Goal: Information Seeking & Learning: Learn about a topic

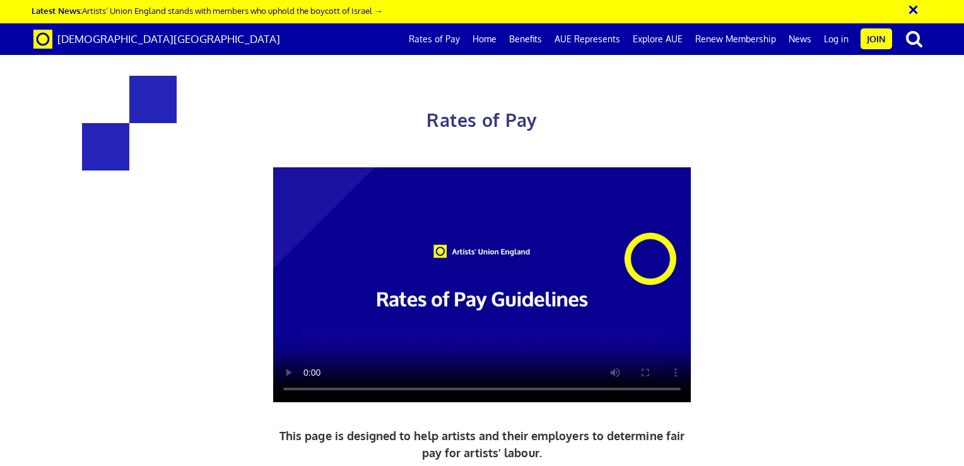
scroll to position [1403, 0]
click at [533, 50] on link "Benefits" at bounding box center [525, 39] width 45 height 32
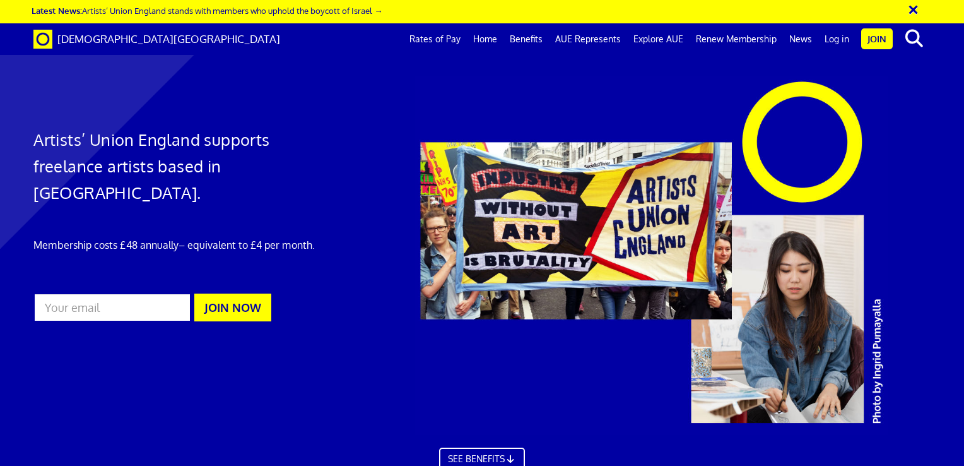
scroll to position [275, 0]
click at [798, 42] on link "News" at bounding box center [800, 39] width 35 height 32
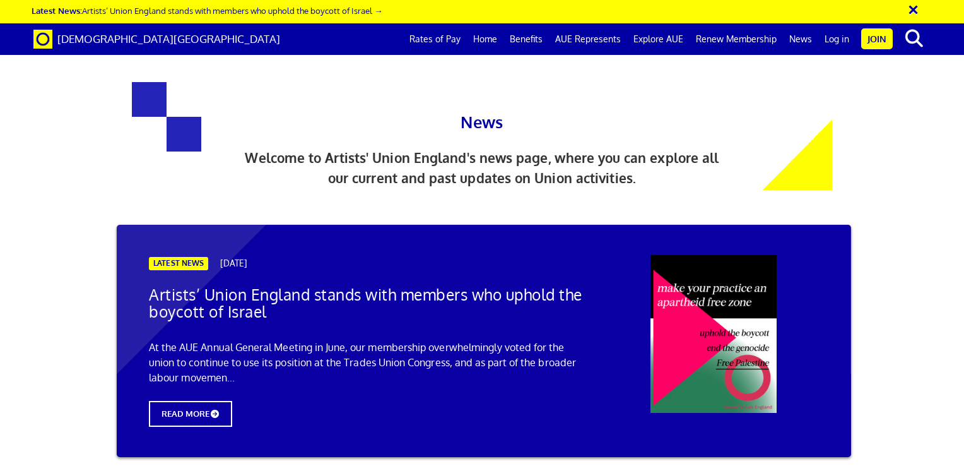
scroll to position [700, 0]
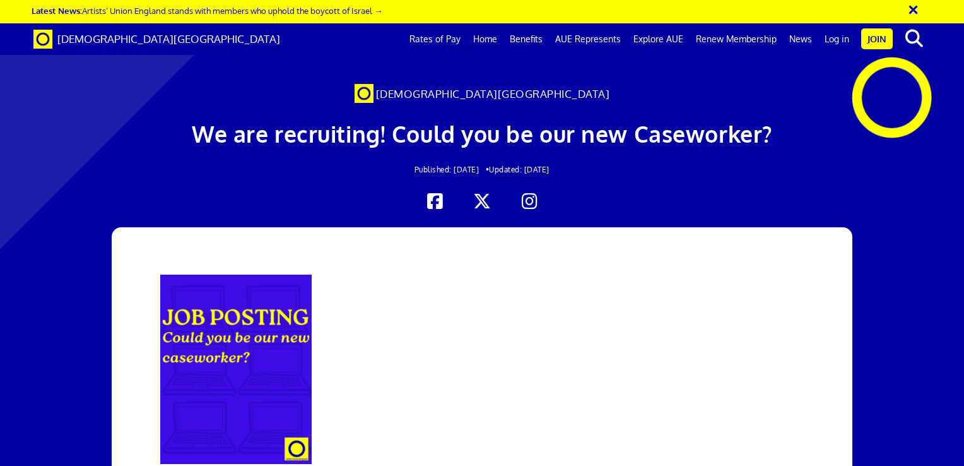
scroll to position [464, 0]
